Goal: Navigation & Orientation: Find specific page/section

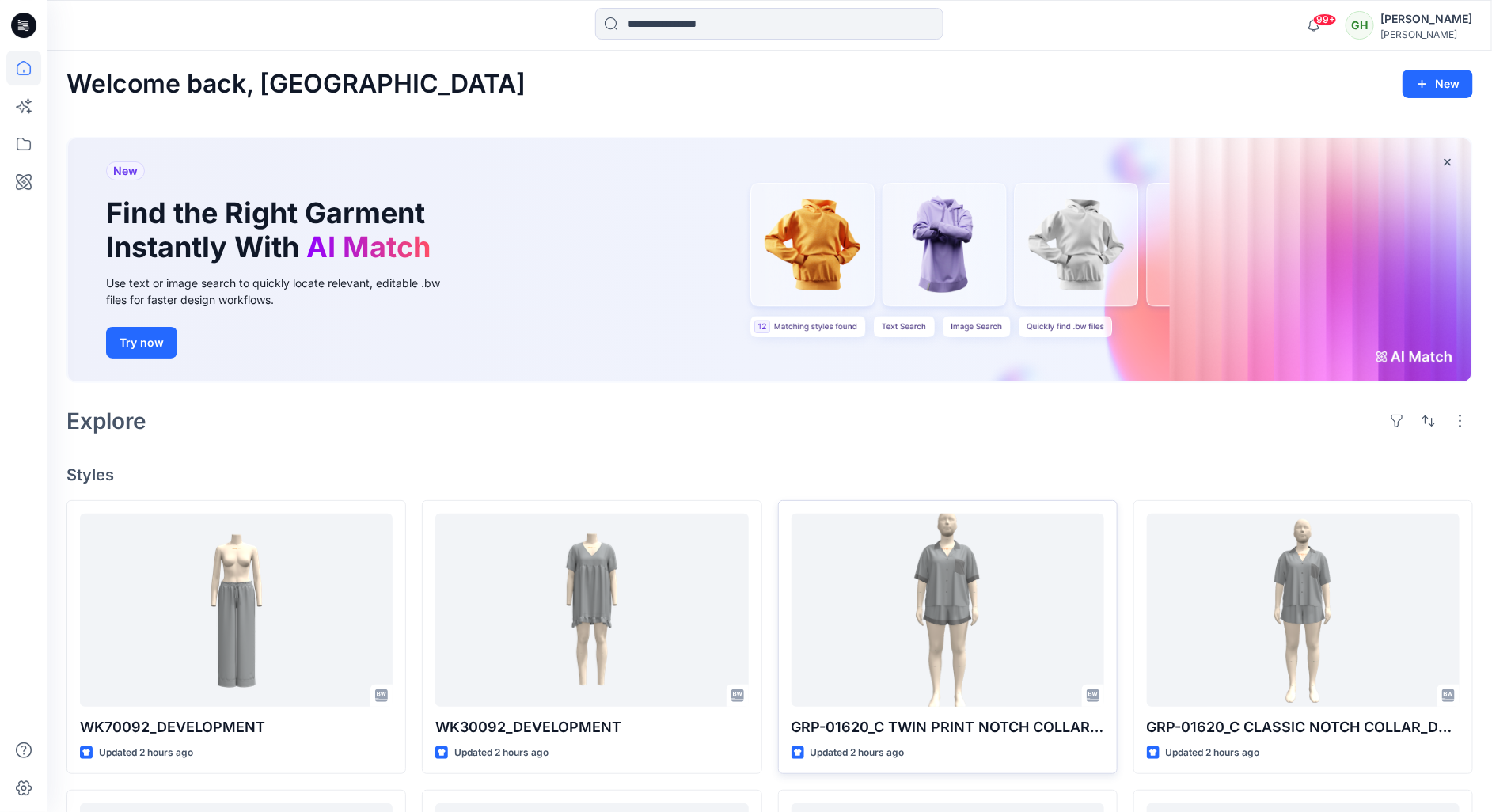
drag, startPoint x: 834, startPoint y: 428, endPoint x: 816, endPoint y: 522, distance: 95.7
click at [834, 428] on div "Explore" at bounding box center [770, 421] width 1407 height 38
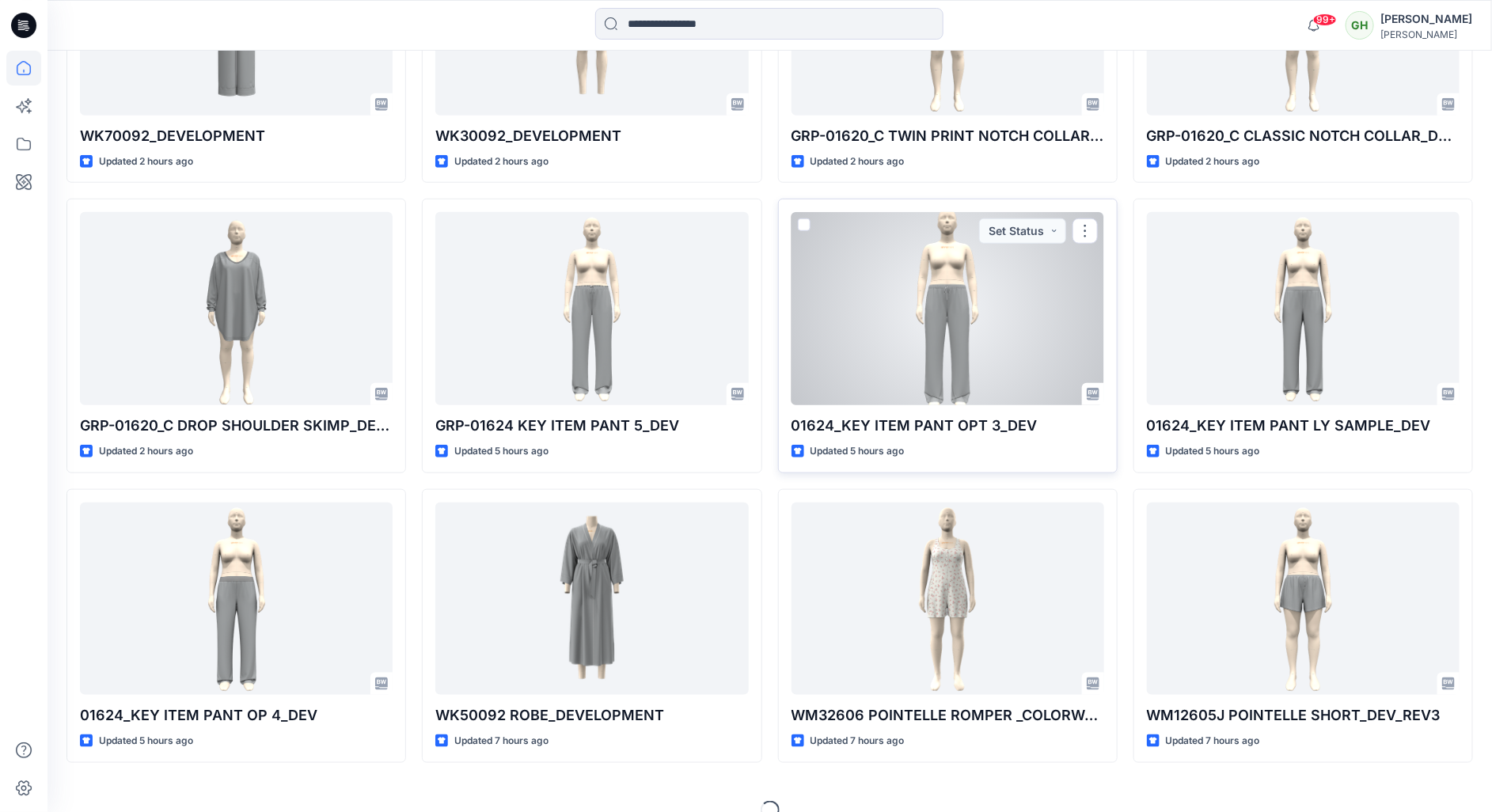
scroll to position [594, 0]
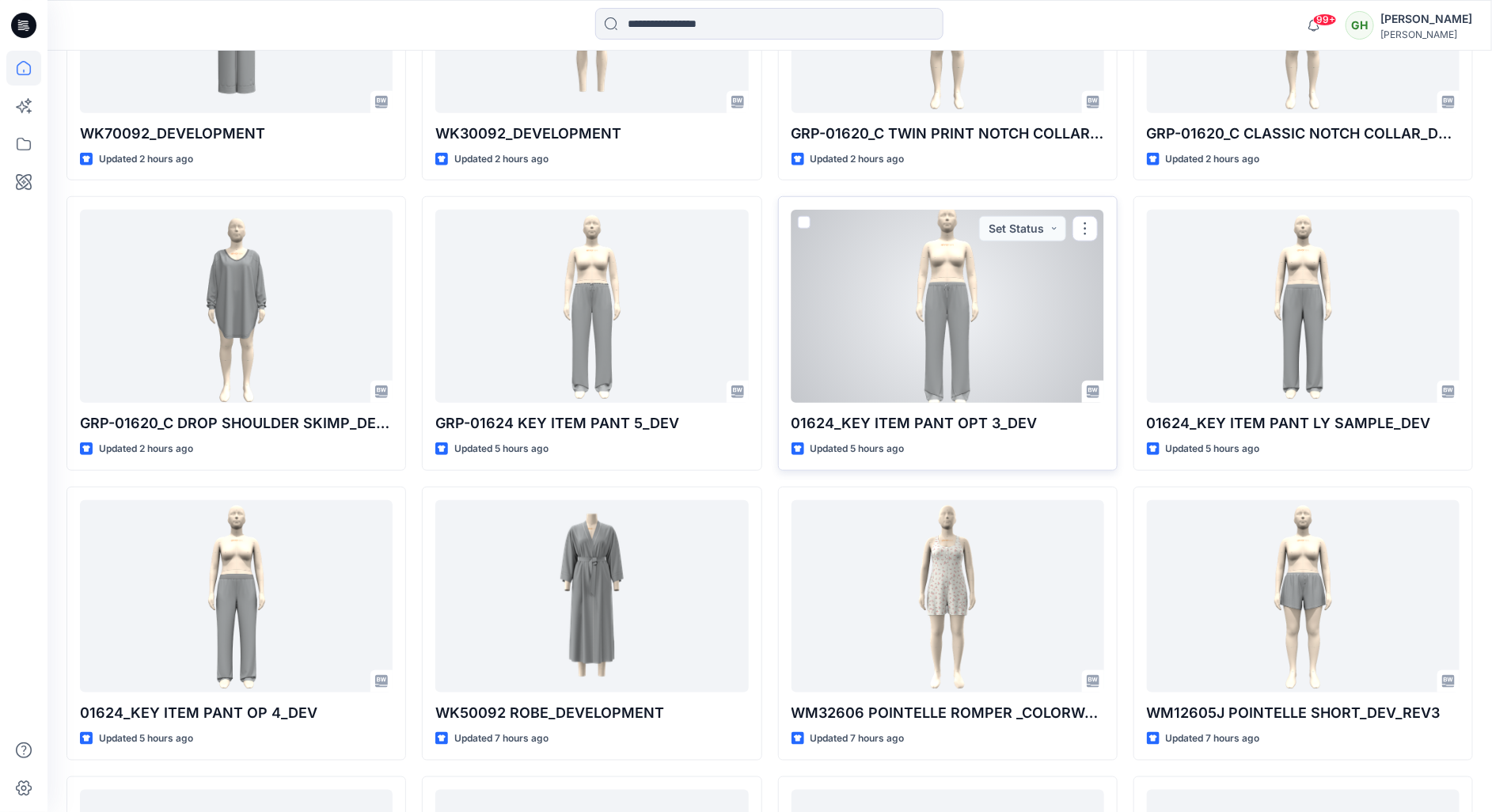
click at [865, 374] on div at bounding box center [948, 305] width 313 height 193
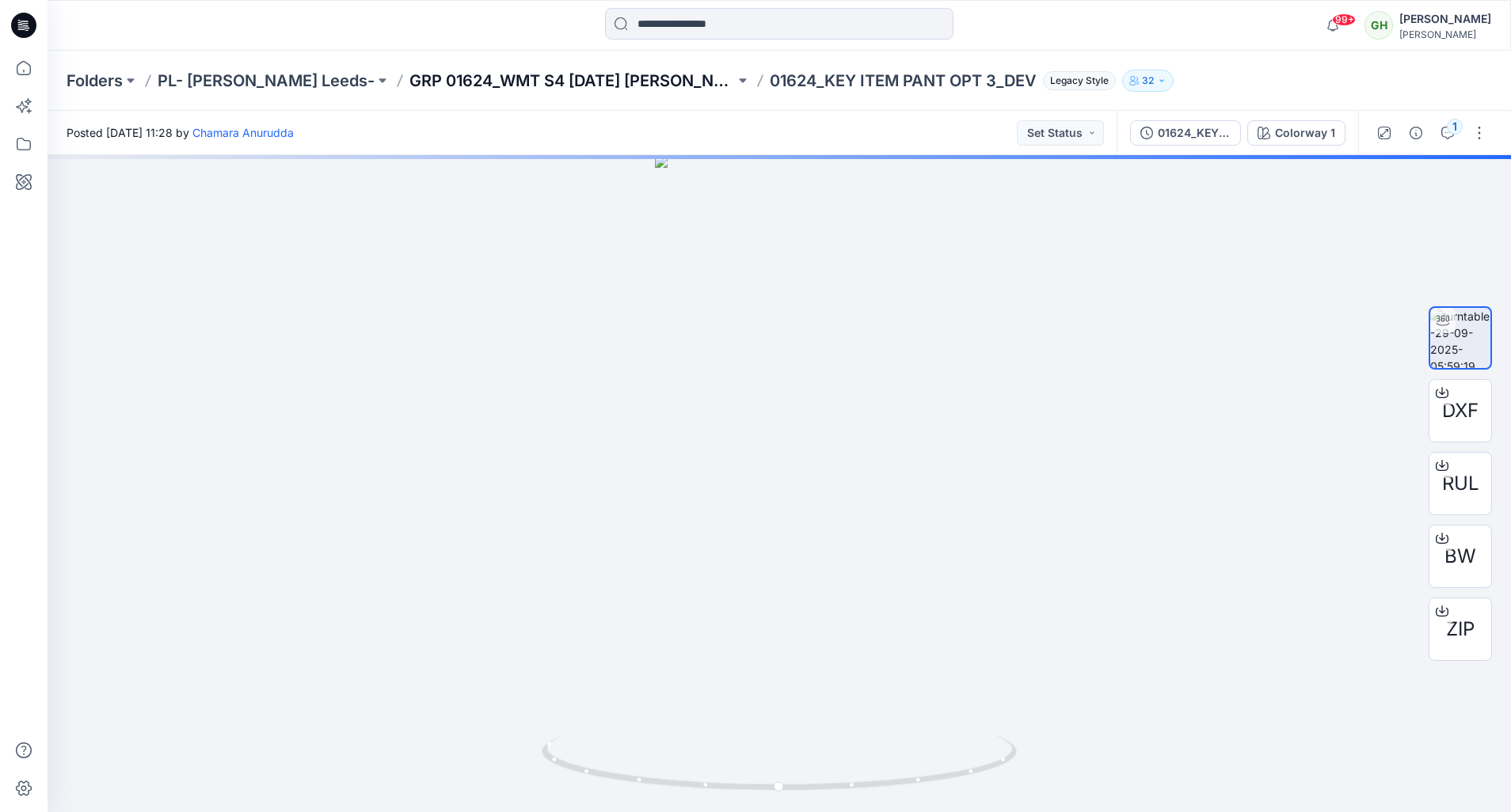
click at [481, 71] on p "GRP 01624_WMT S4 Halloween KIP" at bounding box center [572, 81] width 326 height 22
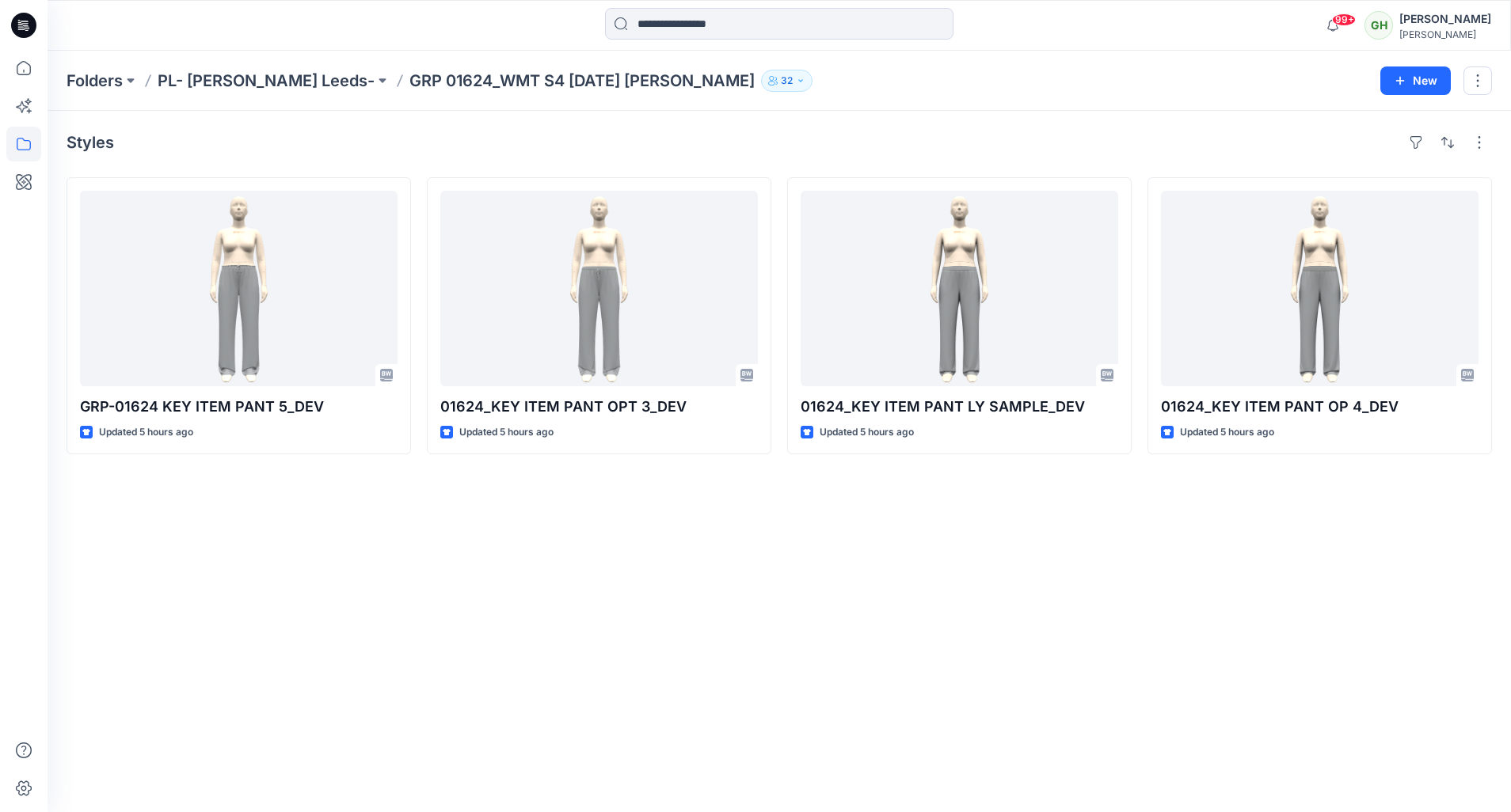
click at [448, 83] on p "GRP 01624_WMT S4 Halloween KIP" at bounding box center [582, 81] width 345 height 22
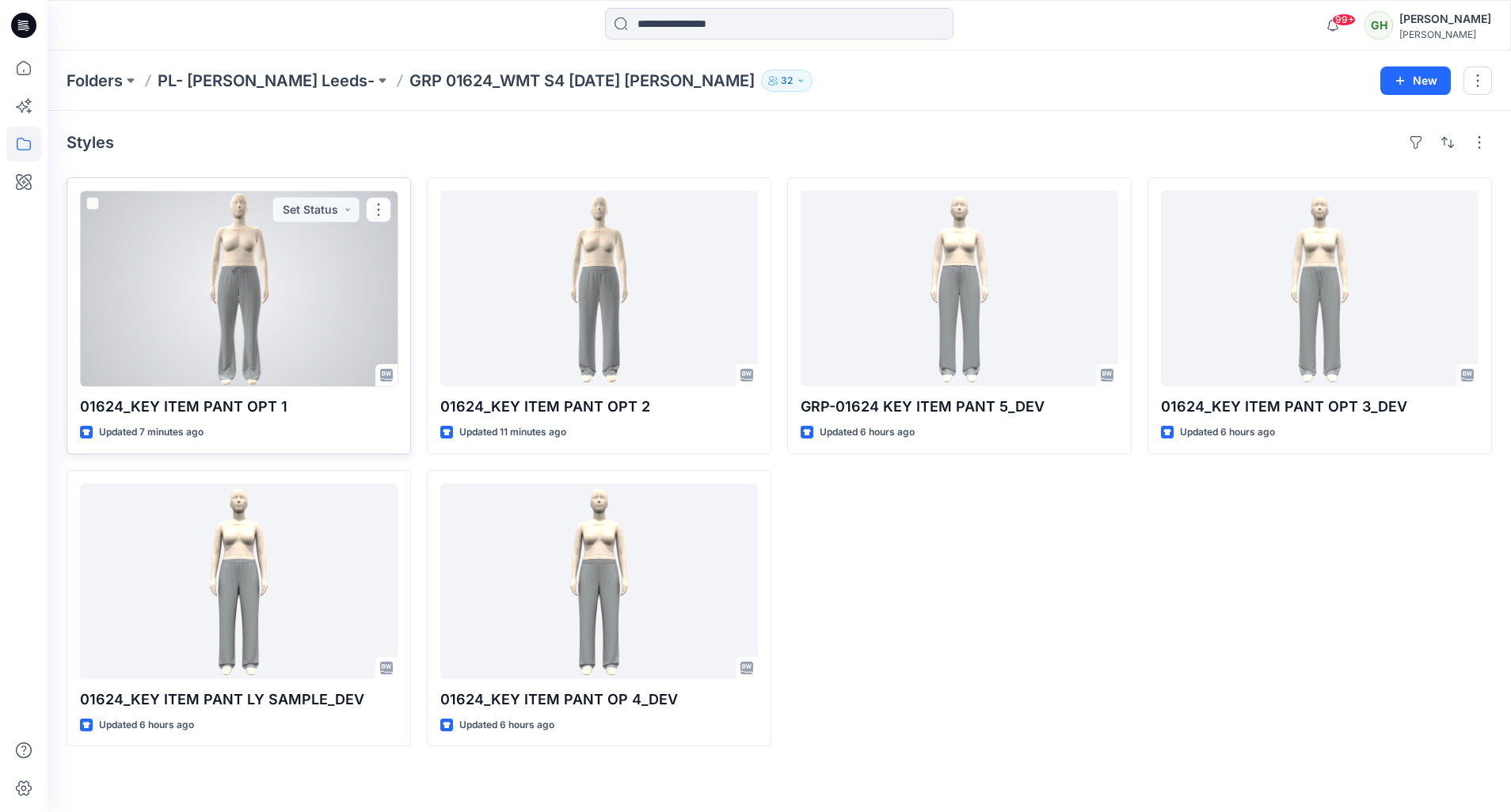
click at [274, 338] on div at bounding box center [239, 289] width 318 height 196
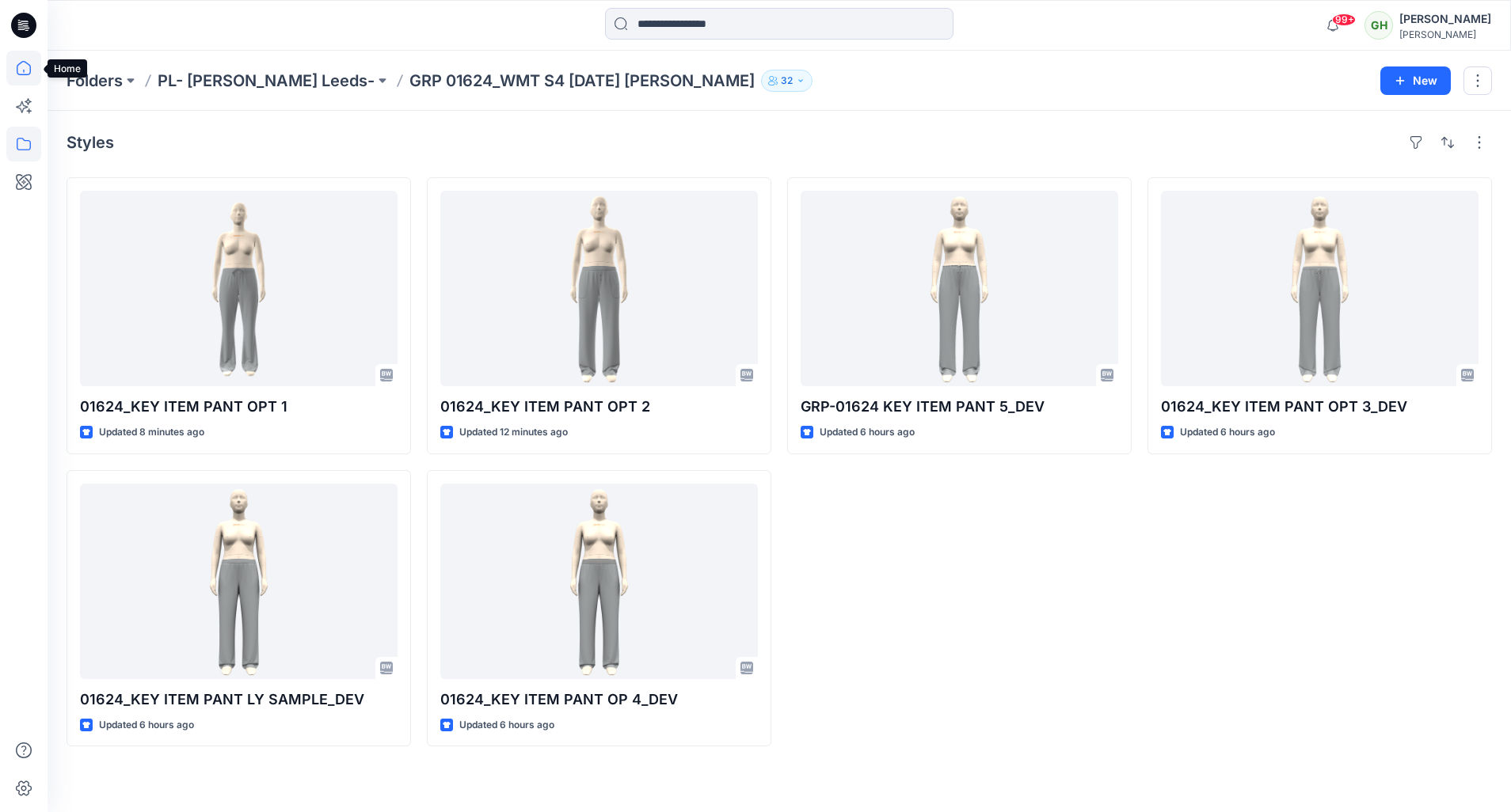
click at [19, 71] on icon at bounding box center [24, 68] width 35 height 35
